Goal: Navigation & Orientation: Find specific page/section

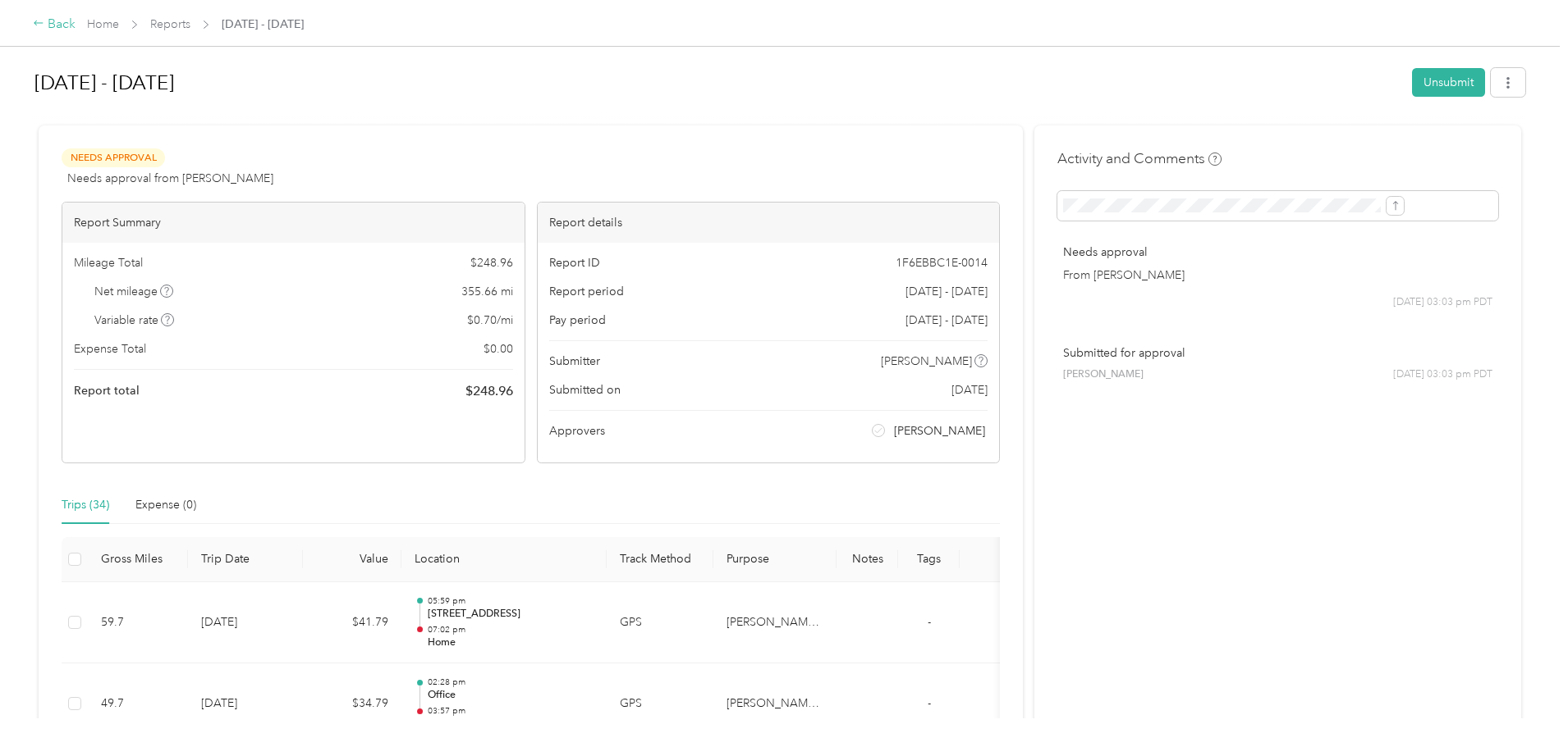
click at [76, 30] on div "Back" at bounding box center [54, 24] width 43 height 20
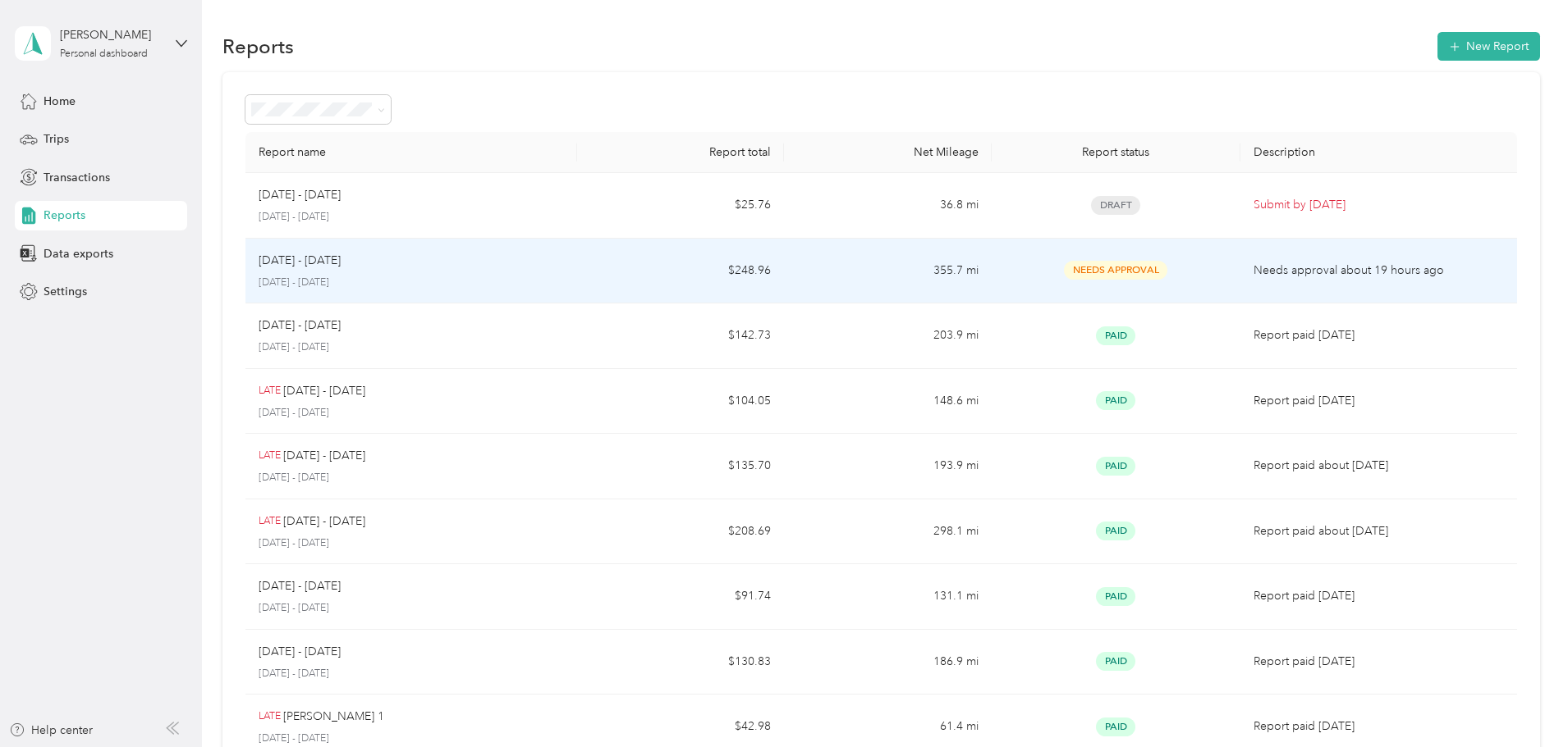
click at [564, 271] on div "Sep 16 - 30, 2025 September 16 - 30, 2025" at bounding box center [411, 271] width 306 height 38
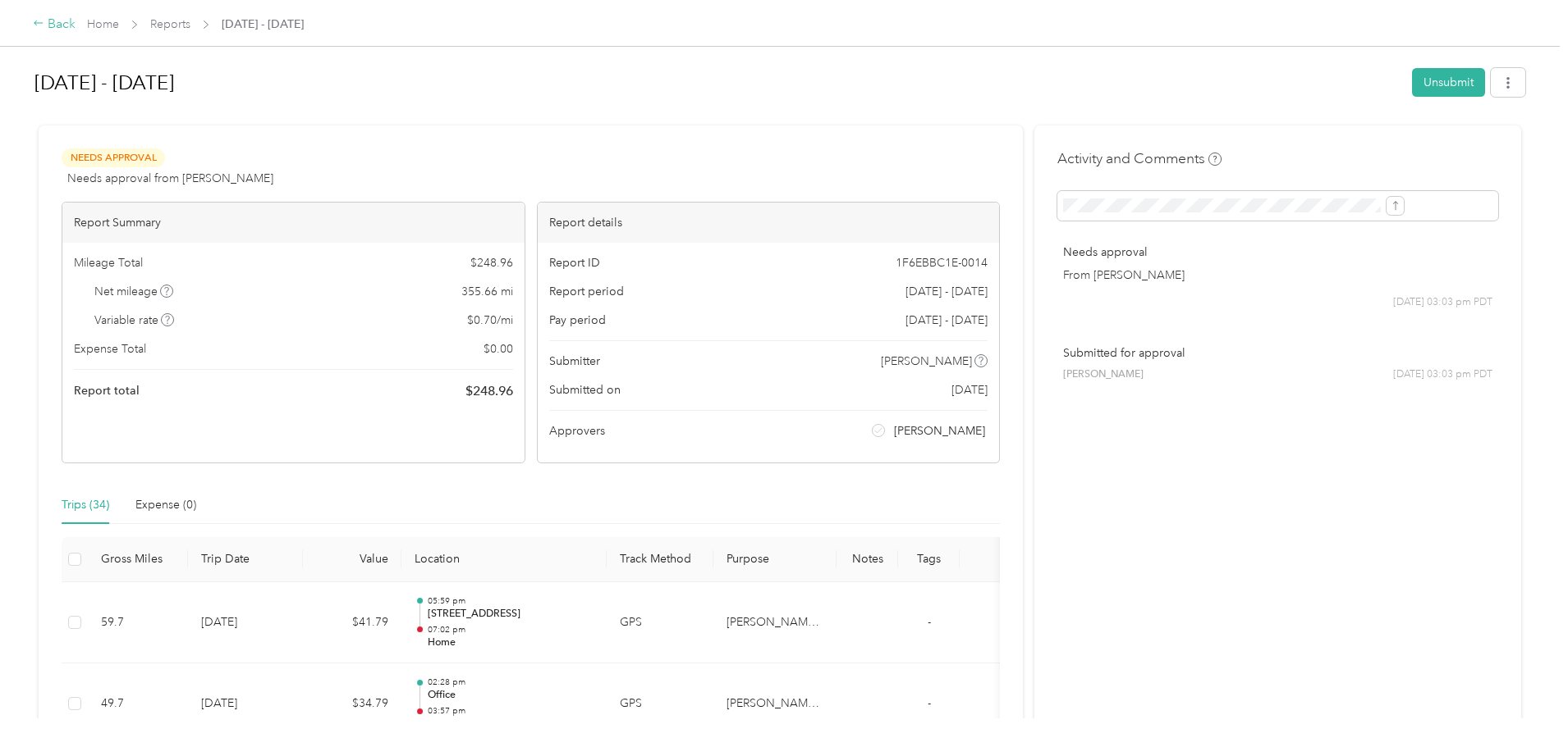
click at [76, 33] on div "Back" at bounding box center [54, 24] width 43 height 20
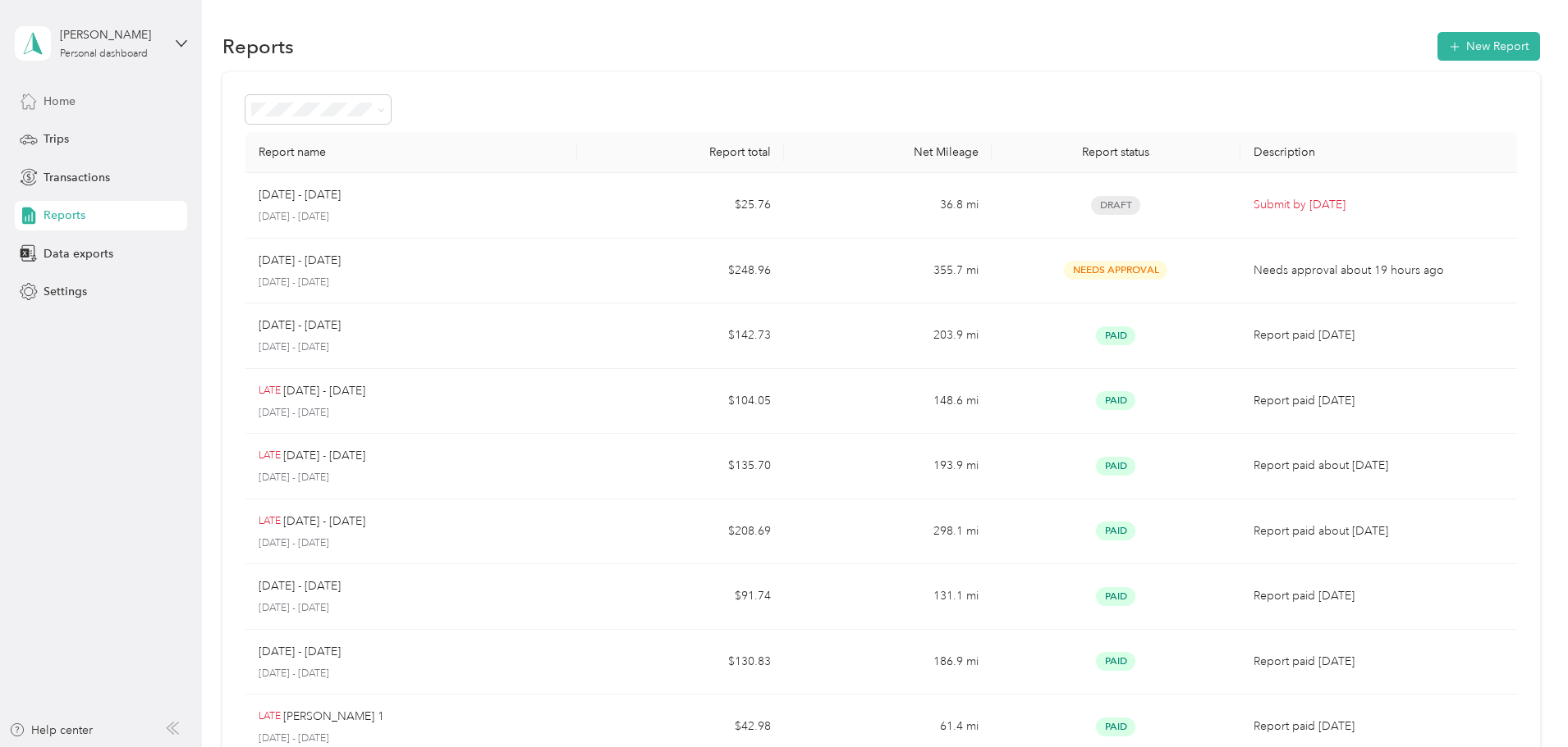
click at [65, 111] on div "Home" at bounding box center [100, 100] width 172 height 30
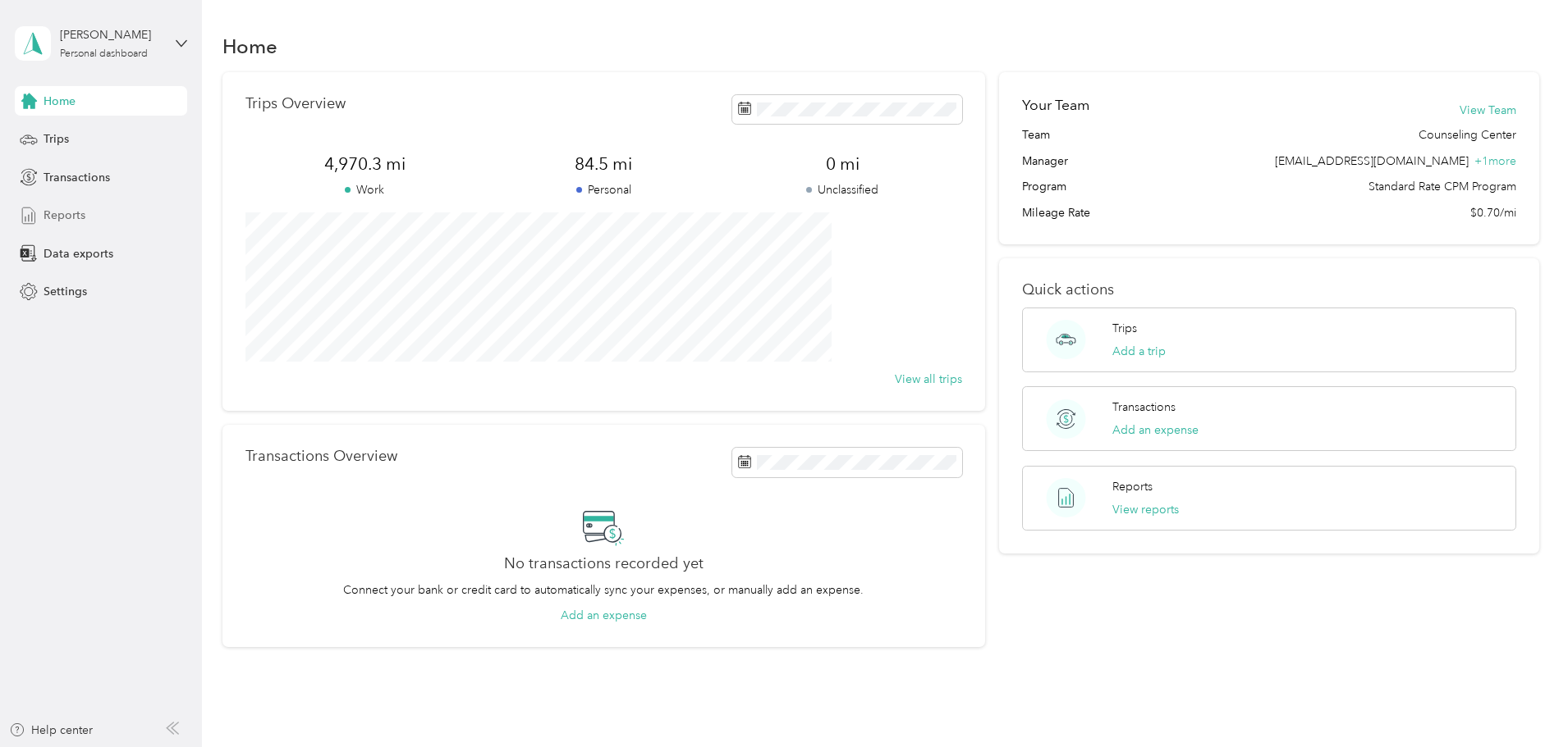
click at [71, 217] on span "Reports" at bounding box center [64, 215] width 42 height 17
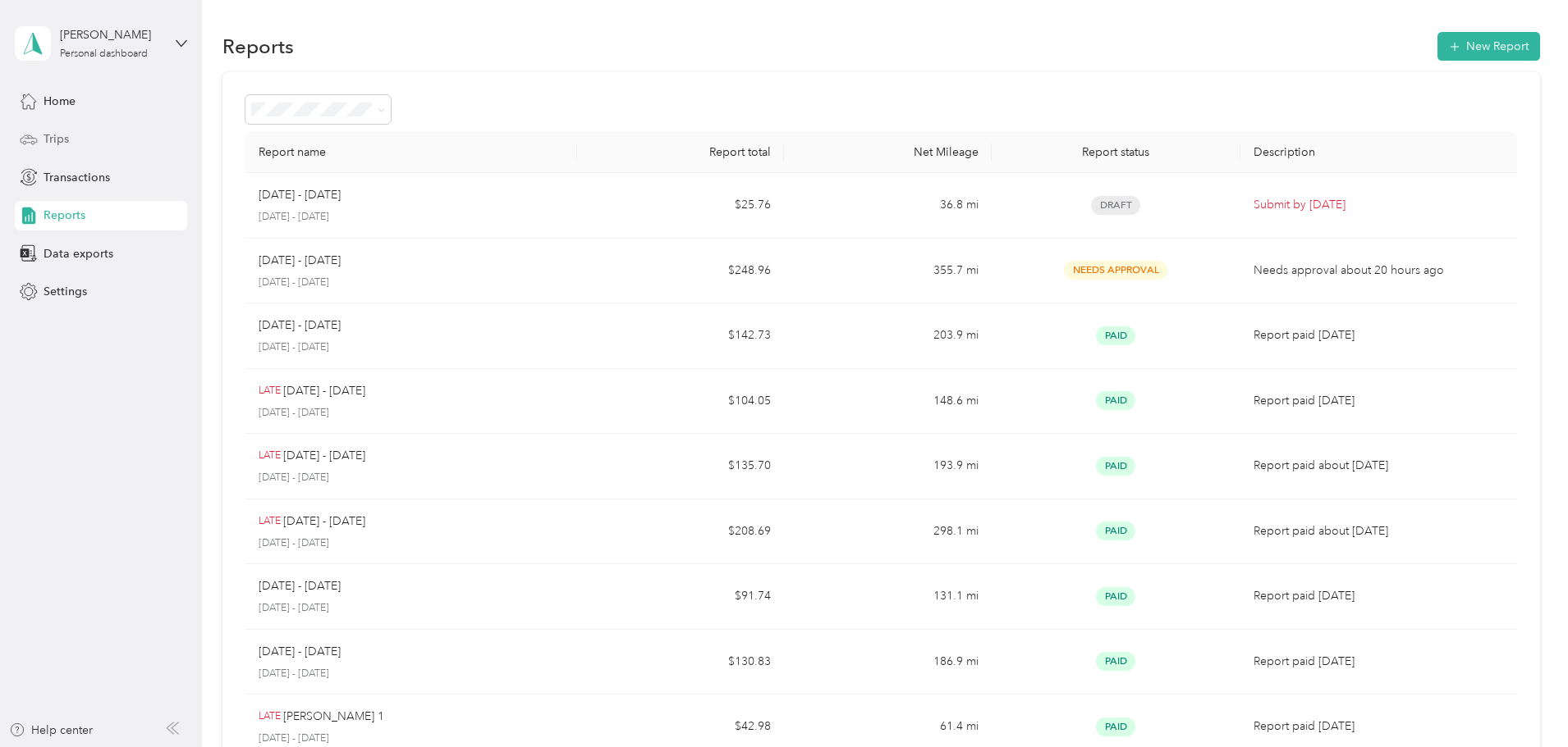
click at [57, 134] on span "Trips" at bounding box center [56, 139] width 26 height 17
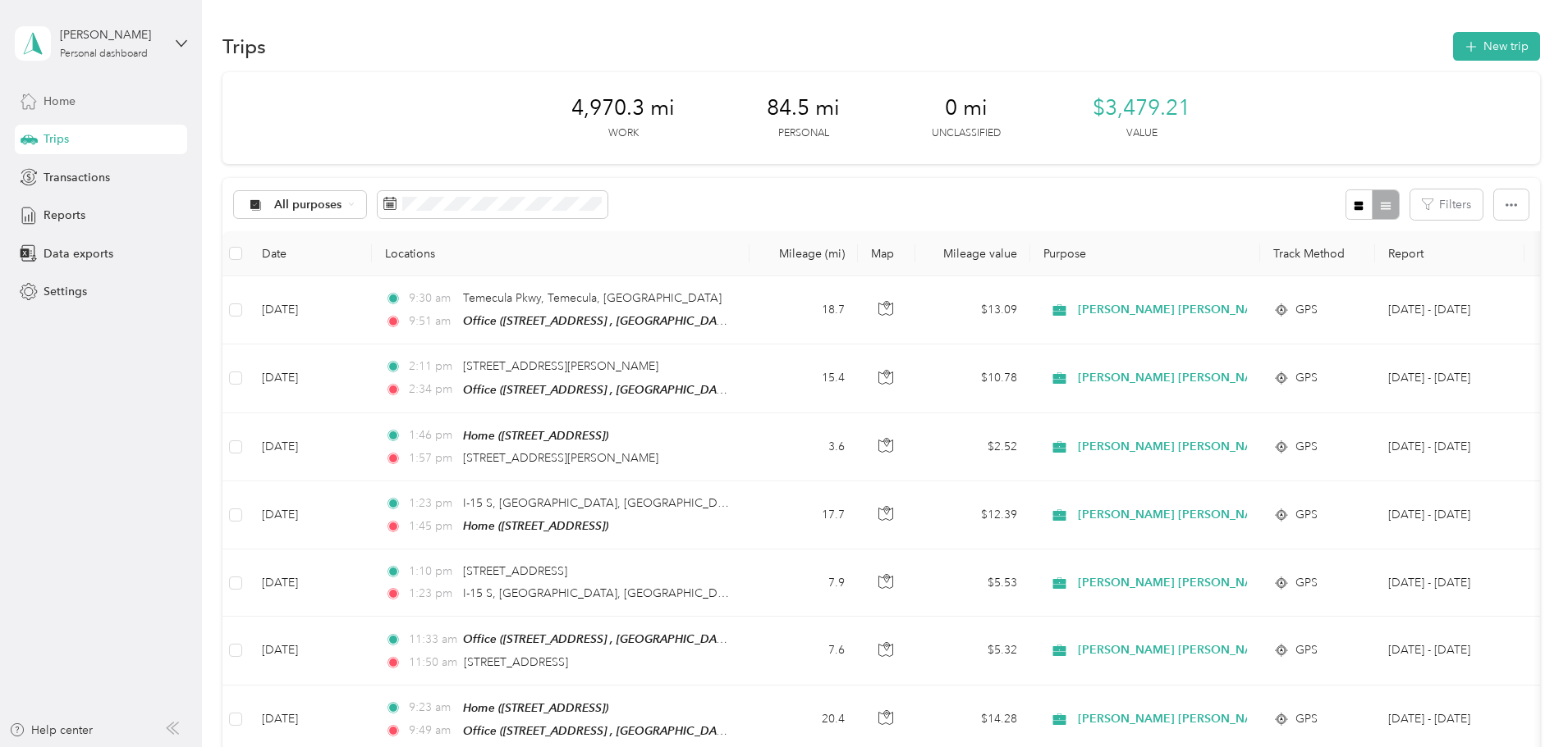
click at [69, 94] on span "Home" at bounding box center [60, 101] width 32 height 17
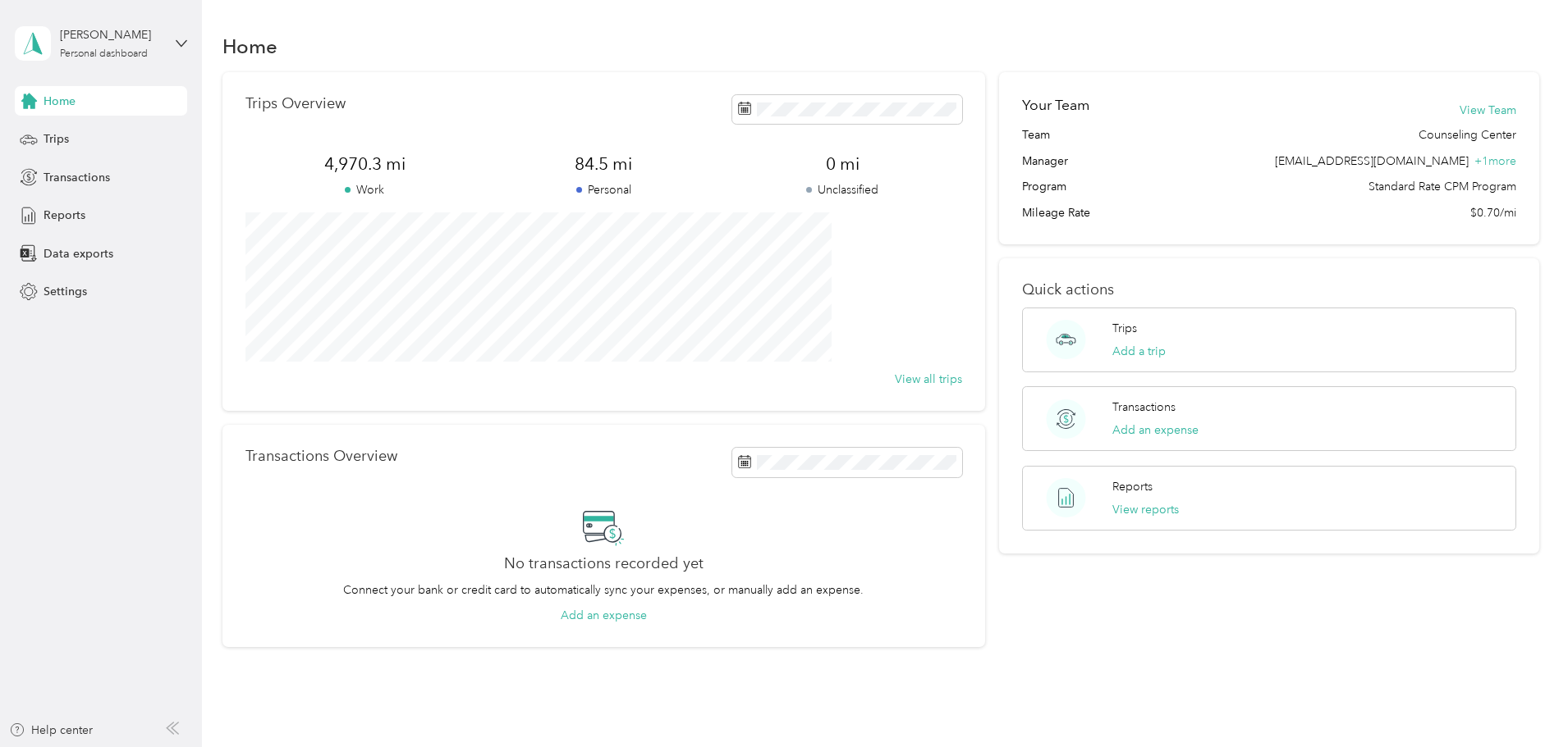
click at [84, 103] on div "Home" at bounding box center [100, 100] width 172 height 30
click at [60, 146] on span "Trips" at bounding box center [56, 139] width 26 height 17
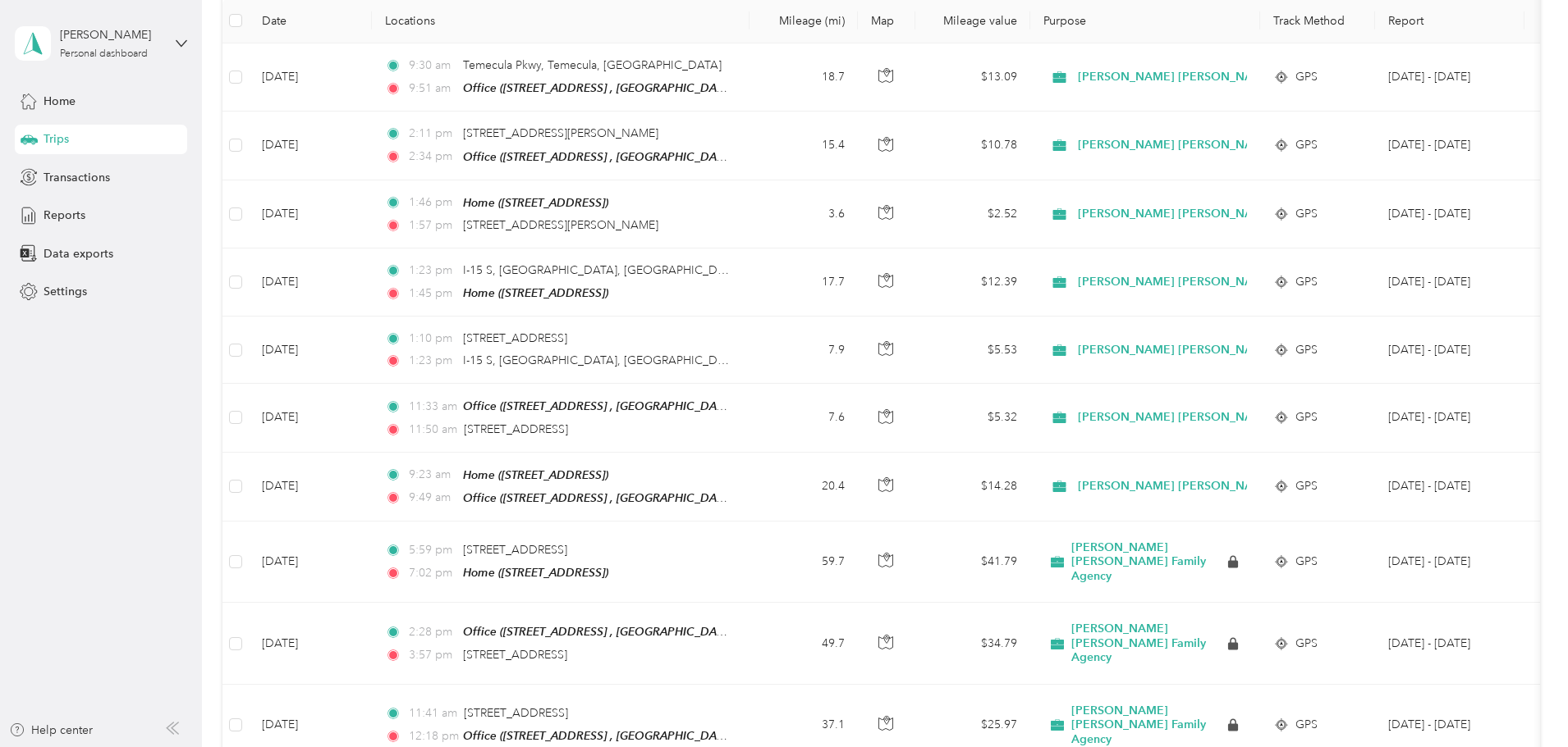
scroll to position [328, 0]
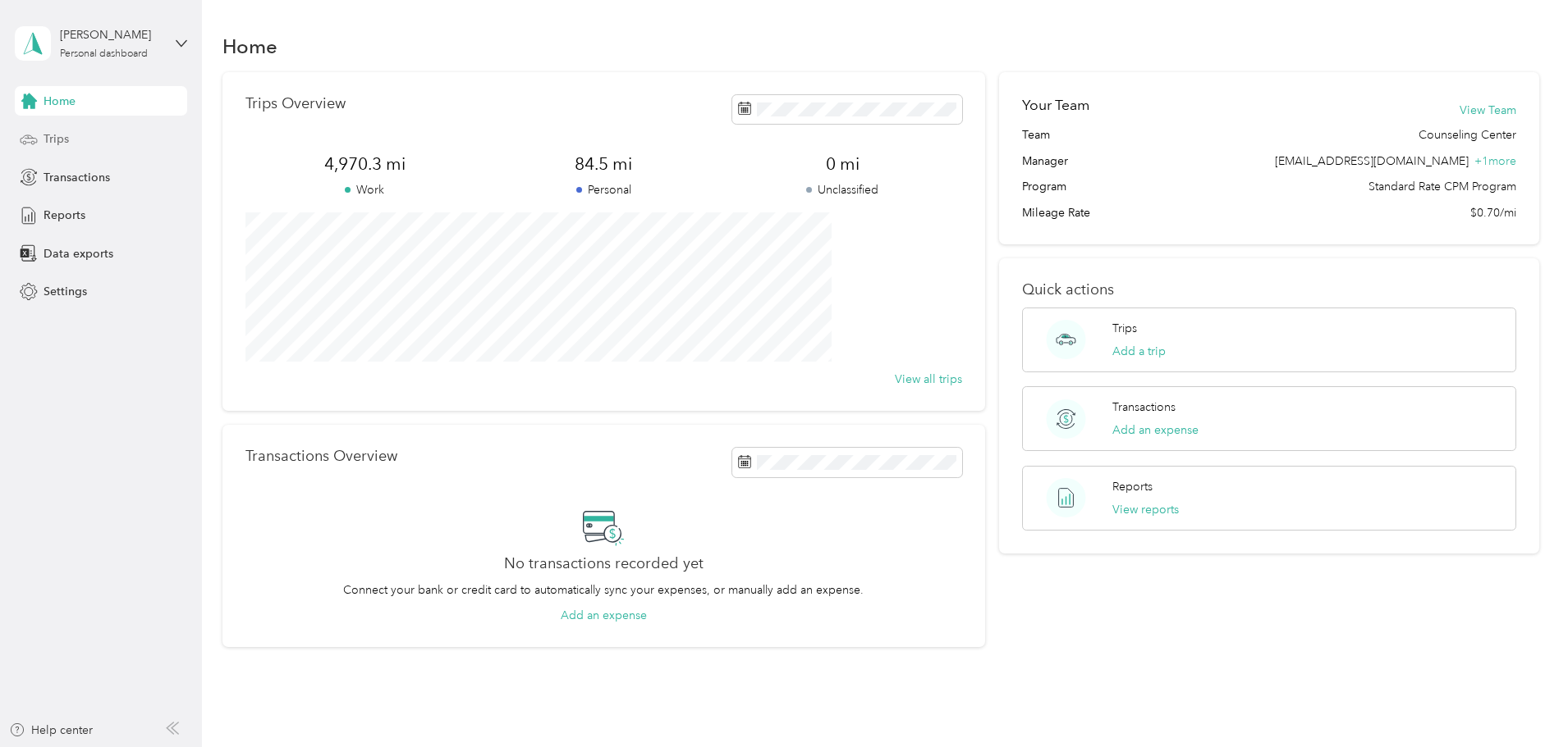
click at [57, 140] on span "Trips" at bounding box center [56, 139] width 26 height 17
